Goal: Communication & Community: Connect with others

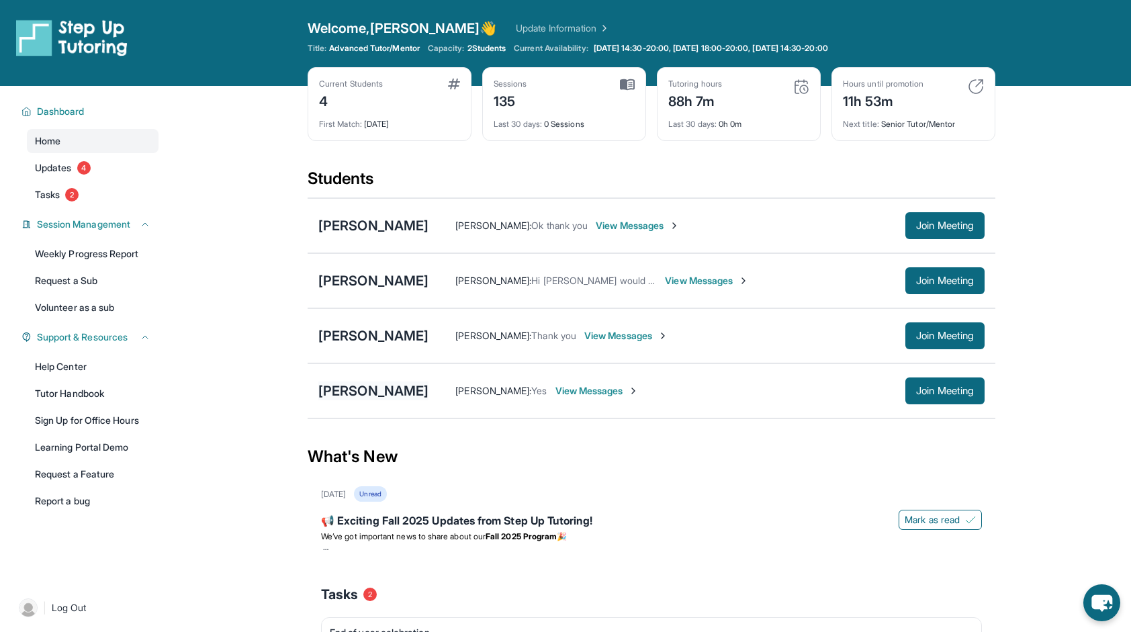
click at [363, 392] on div "[PERSON_NAME]" at bounding box center [373, 391] width 110 height 19
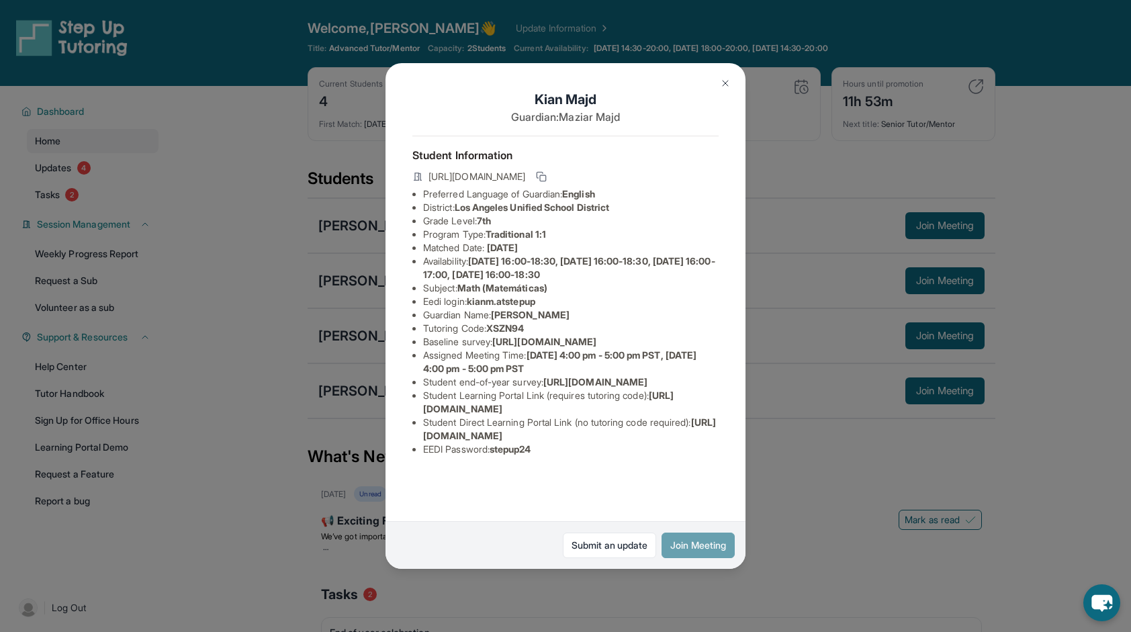
click at [697, 541] on button "Join Meeting" at bounding box center [698, 546] width 73 height 26
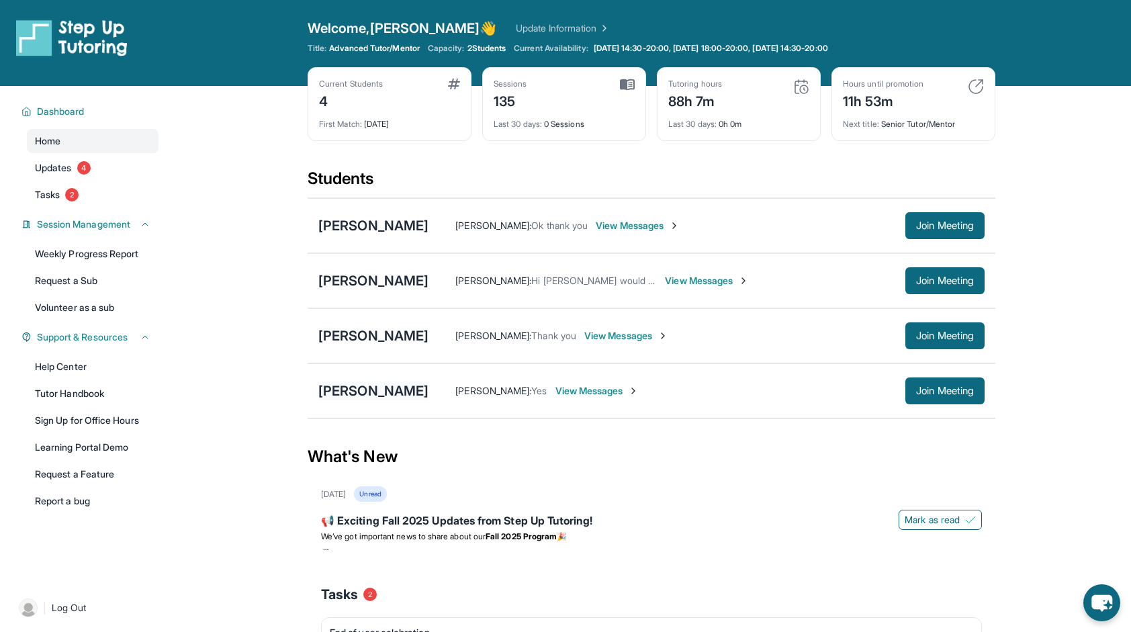
click at [346, 388] on div "[PERSON_NAME]" at bounding box center [373, 391] width 110 height 19
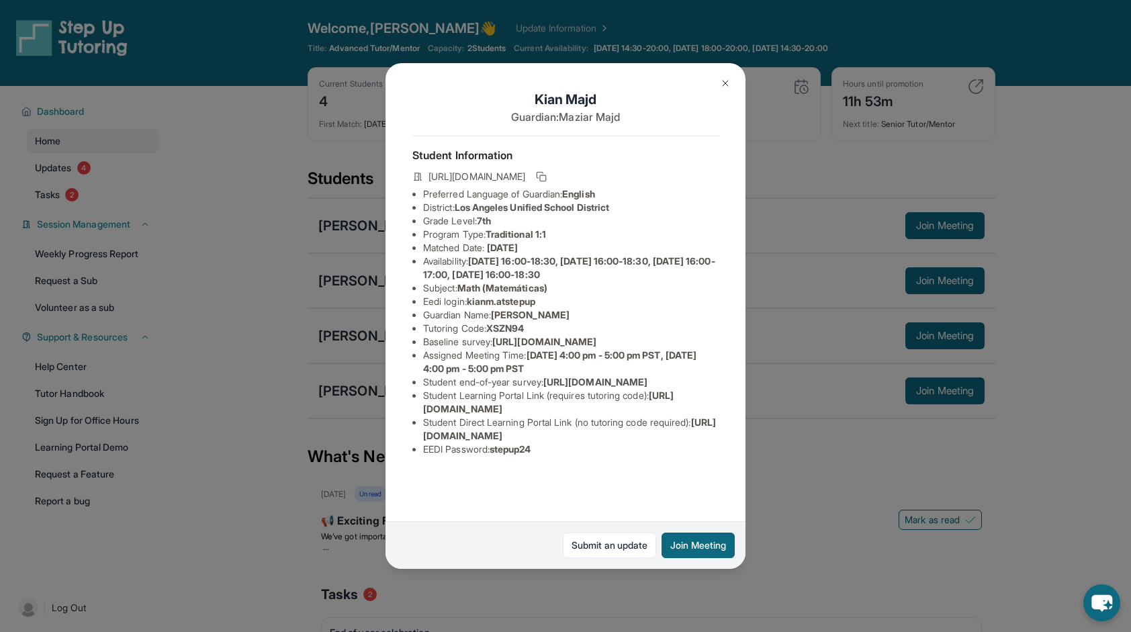
scroll to position [59, 490]
drag, startPoint x: 428, startPoint y: 309, endPoint x: 748, endPoint y: 342, distance: 321.4
click at [748, 342] on div "[PERSON_NAME] Guardian: [PERSON_NAME] Student Information [URL][DOMAIN_NAME] Pr…" at bounding box center [565, 316] width 1131 height 632
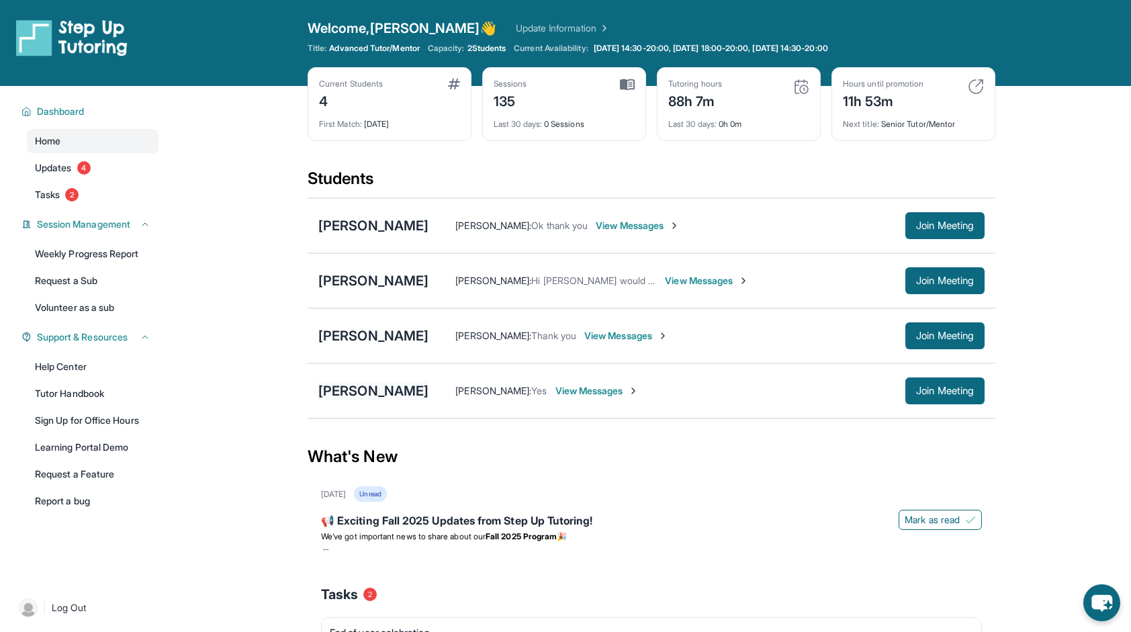
click at [361, 386] on div "[PERSON_NAME]" at bounding box center [373, 391] width 110 height 19
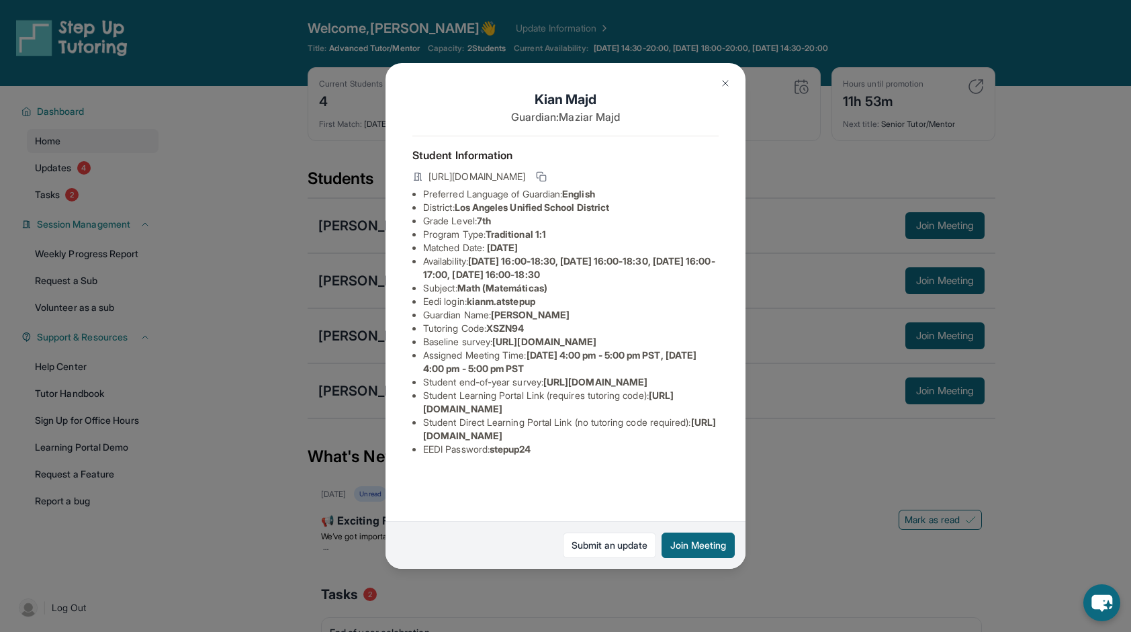
scroll to position [0, 490]
drag, startPoint x: 423, startPoint y: 367, endPoint x: 705, endPoint y: 396, distance: 283.7
click at [705, 396] on div "[PERSON_NAME] Guardian: [PERSON_NAME] Student Information [URL][DOMAIN_NAME] Pr…" at bounding box center [566, 316] width 360 height 506
copy span "[URL][DOMAIN_NAME]"
